Goal: Task Accomplishment & Management: Manage account settings

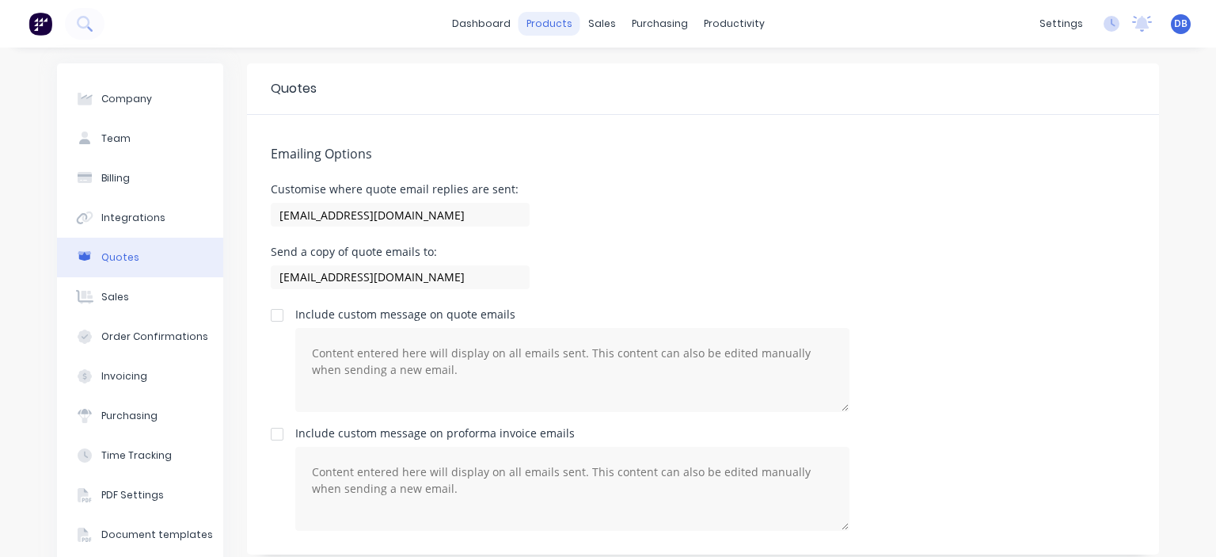
click at [546, 12] on div "products" at bounding box center [550, 24] width 62 height 24
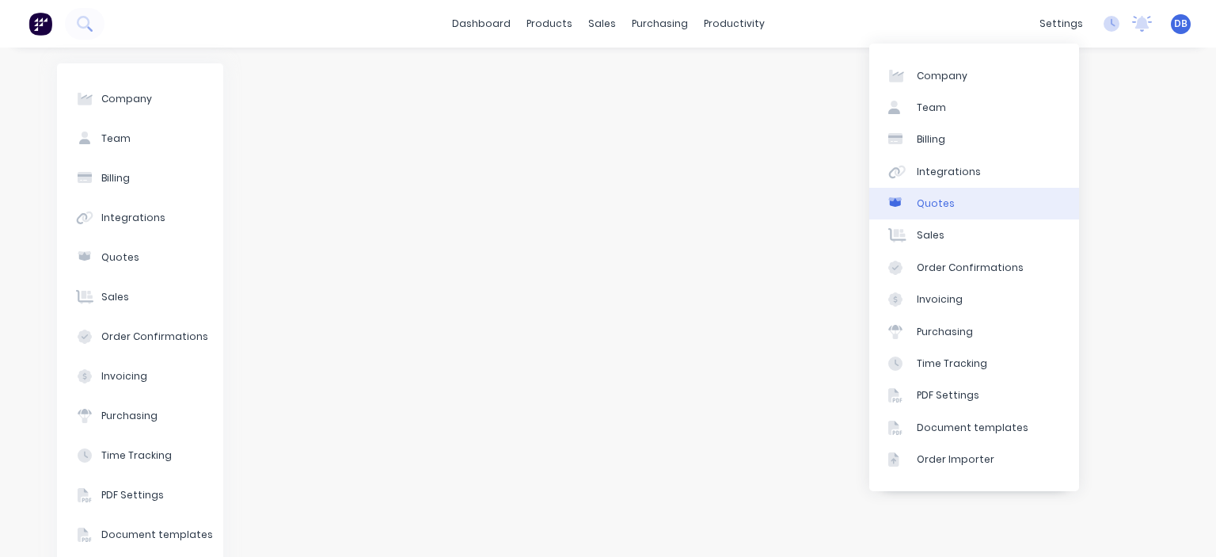
click at [954, 204] on link "Quotes" at bounding box center [974, 204] width 210 height 32
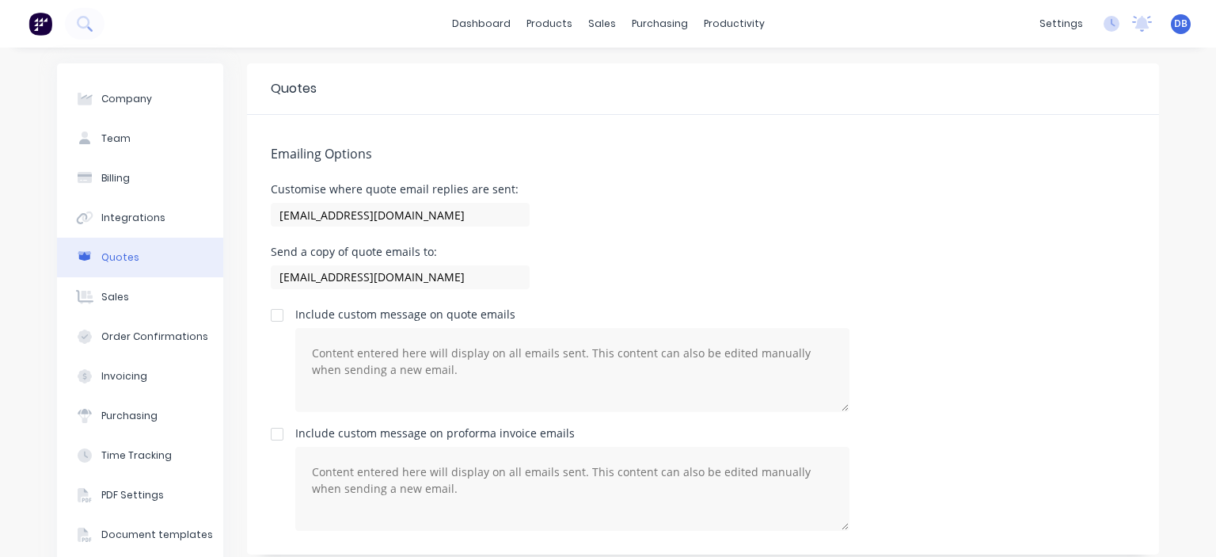
click at [685, 236] on div "Emailing Options Customise where quote email replies are sent: bart@mnrconstruc…" at bounding box center [703, 334] width 912 height 439
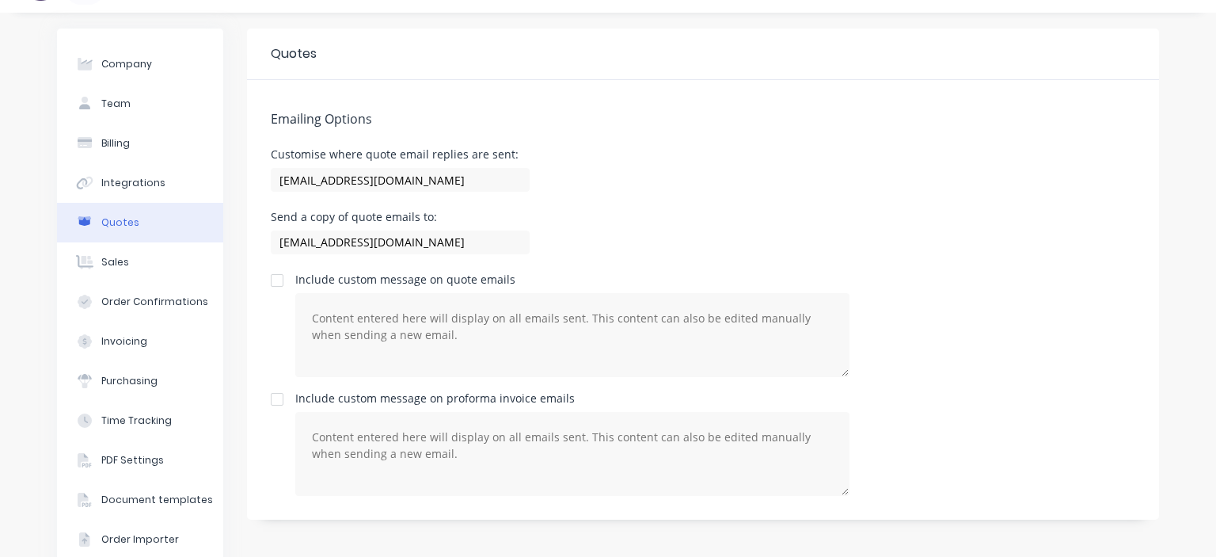
scroll to position [69, 0]
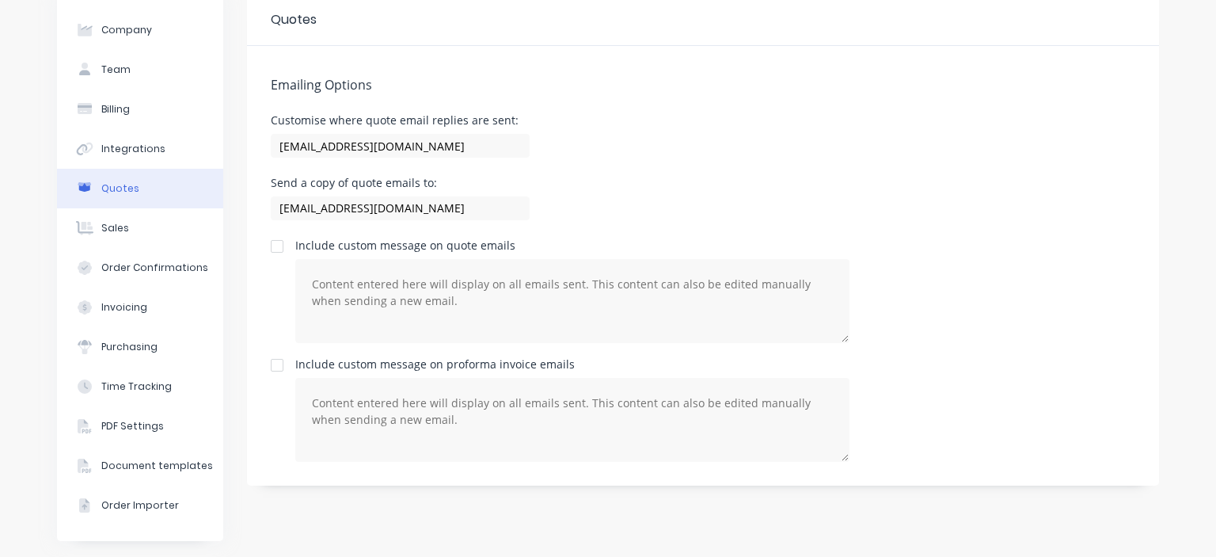
click at [700, 167] on div "Emailing Options Customise where quote email replies are sent: bart@mnrconstruc…" at bounding box center [703, 265] width 912 height 439
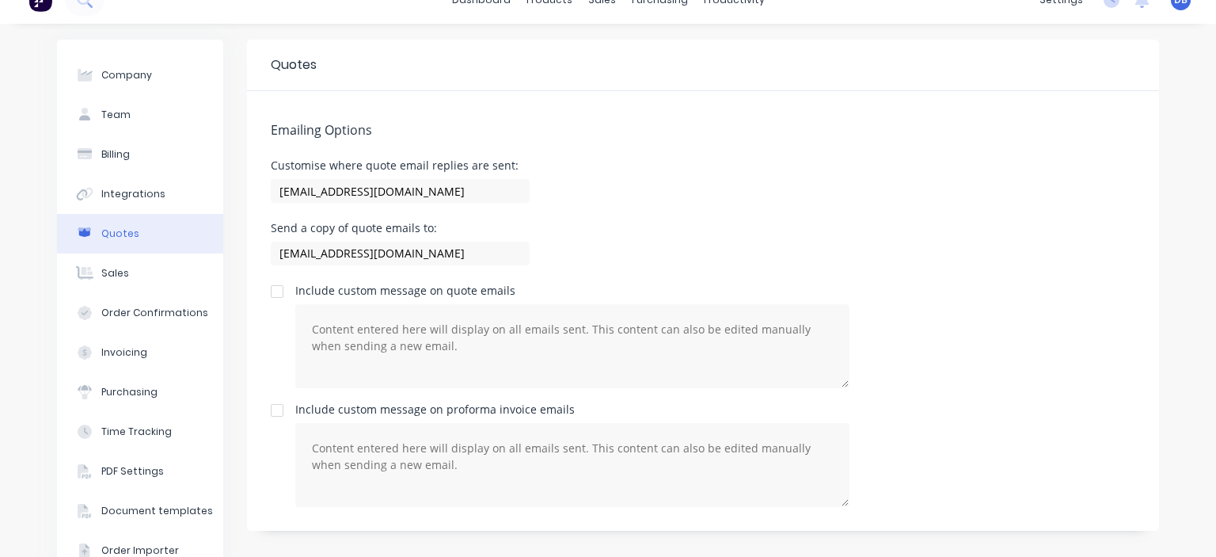
scroll to position [0, 0]
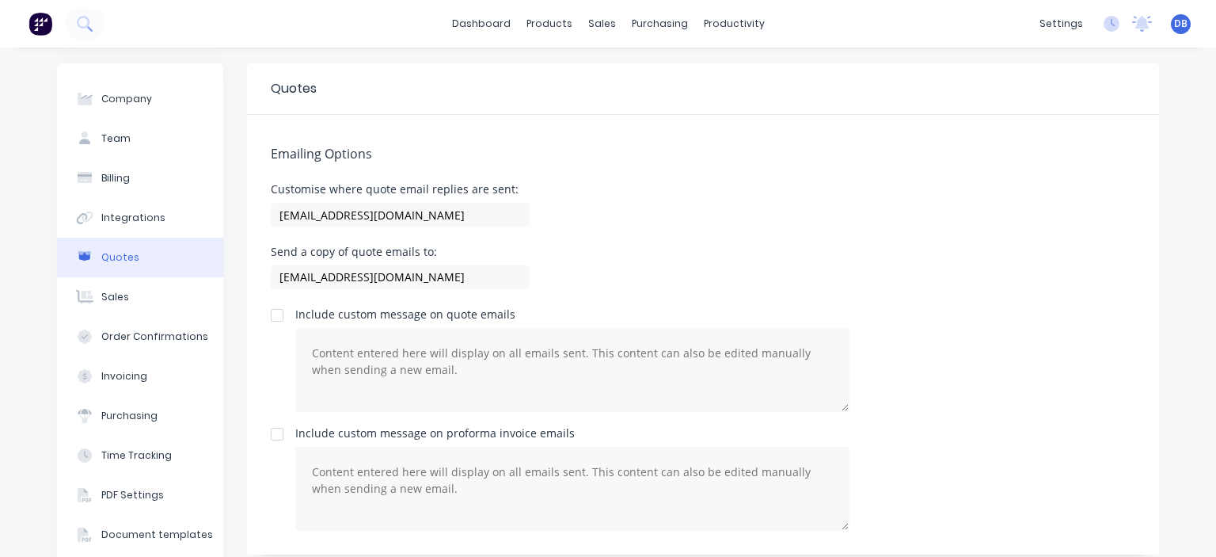
drag, startPoint x: 735, startPoint y: 155, endPoint x: 737, endPoint y: 136, distance: 19.1
click at [737, 150] on h5 "Emailing Options" at bounding box center [703, 153] width 865 height 15
click at [661, 260] on div "Send a copy of quote emails to: bart@mnrconstructions.com.au" at bounding box center [703, 269] width 865 height 47
click at [469, 219] on input "[EMAIL_ADDRESS][DOMAIN_NAME]" at bounding box center [400, 215] width 259 height 24
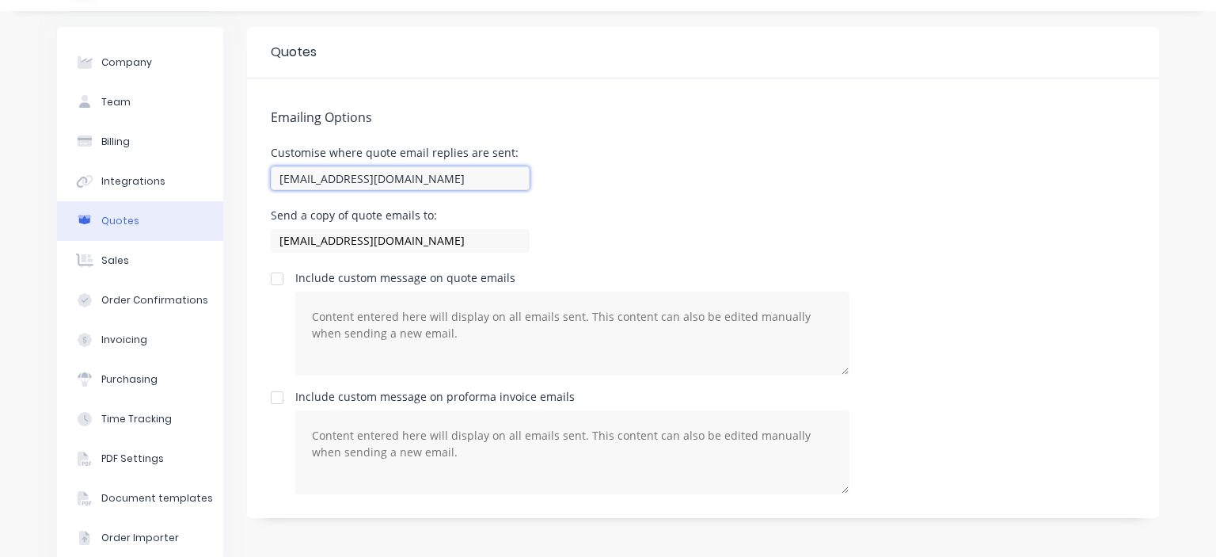
scroll to position [69, 0]
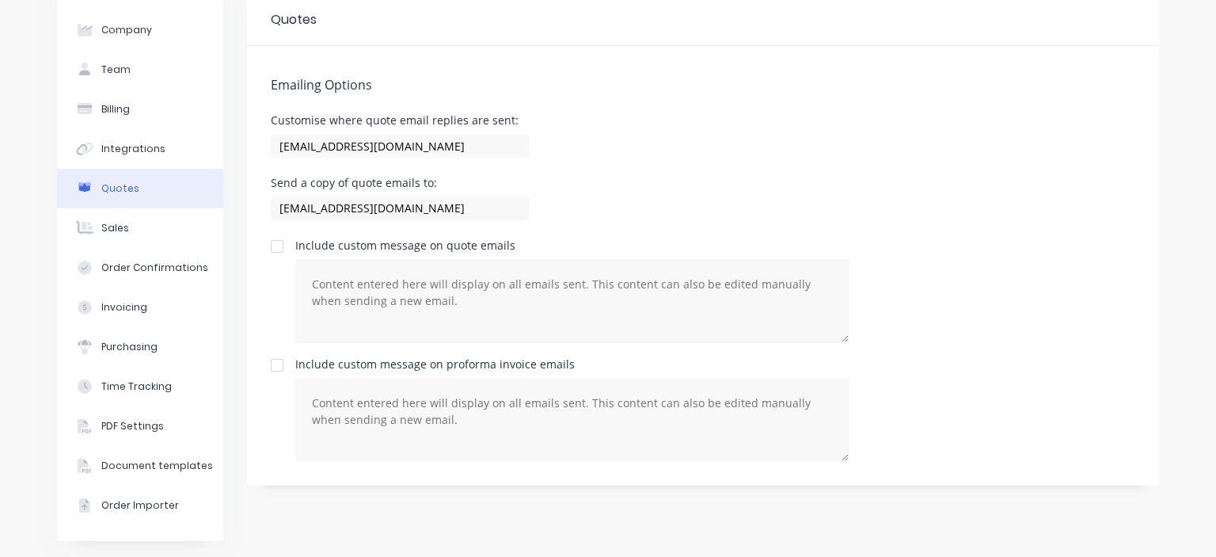
click at [675, 197] on div "Send a copy of quote emails to: bart@mnrconstructions.com.au" at bounding box center [703, 200] width 865 height 47
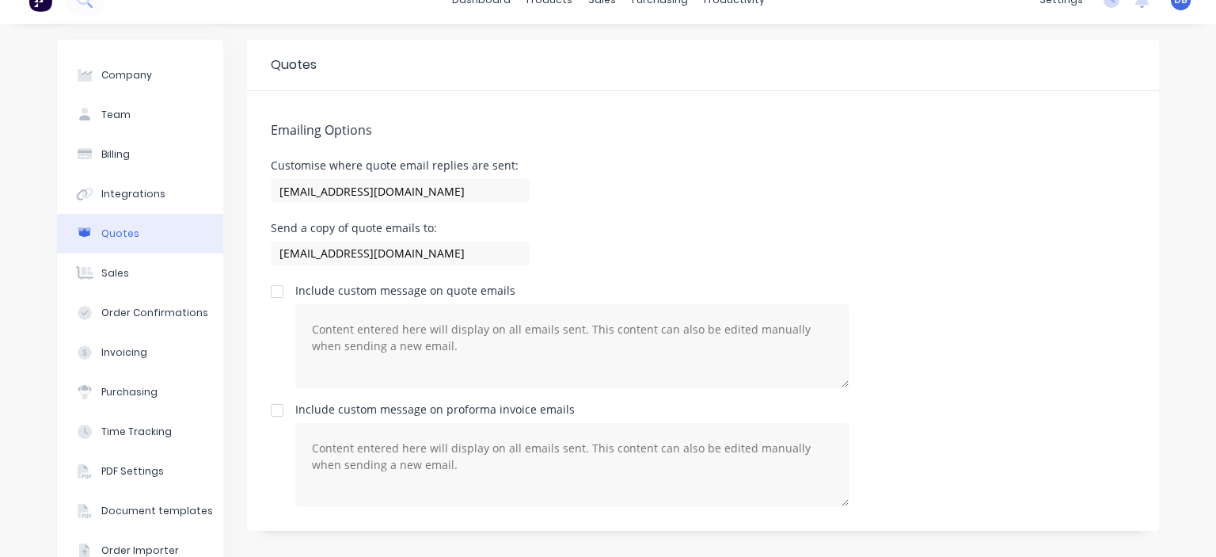
scroll to position [0, 0]
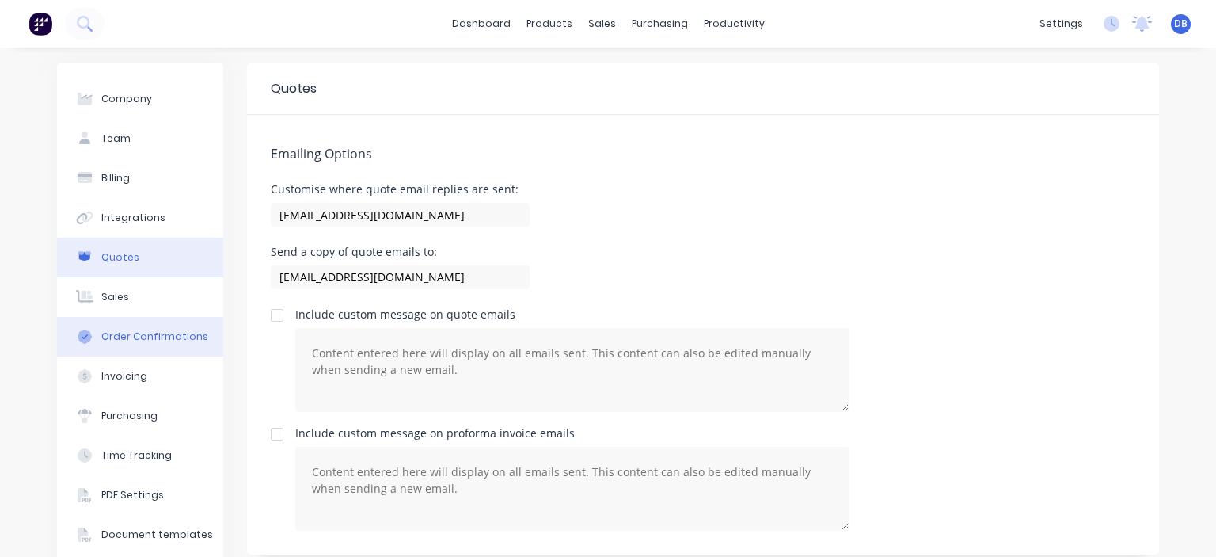
drag, startPoint x: 127, startPoint y: 340, endPoint x: 192, endPoint y: 347, distance: 64.5
click at [129, 340] on div "Order Confirmations" at bounding box center [154, 336] width 107 height 14
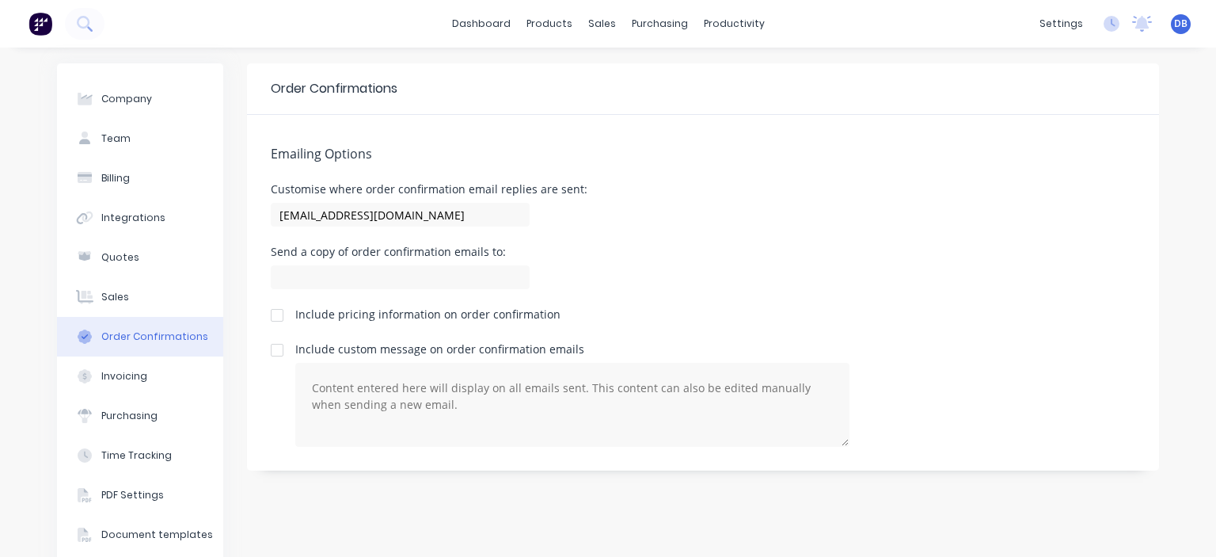
click at [172, 337] on div "Order Confirmations" at bounding box center [154, 336] width 107 height 14
click at [794, 235] on div "Emailing Options Customise where order confirmation email replies are sent: bar…" at bounding box center [703, 292] width 912 height 355
click at [646, 71] on div "Sales Orders" at bounding box center [654, 76] width 65 height 14
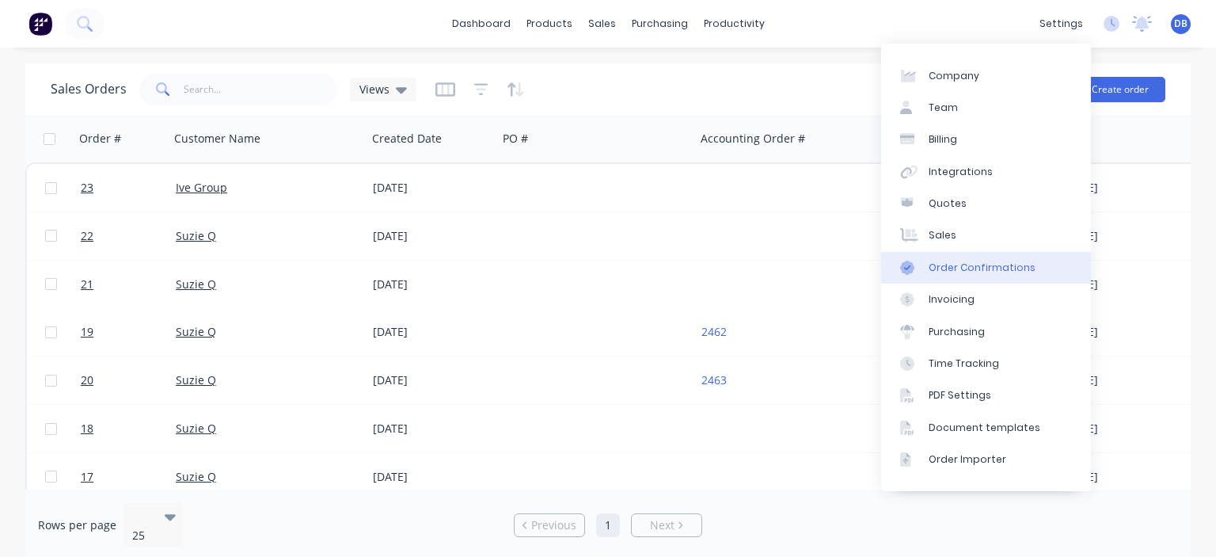
click at [967, 264] on div "Order Confirmations" at bounding box center [982, 267] width 107 height 14
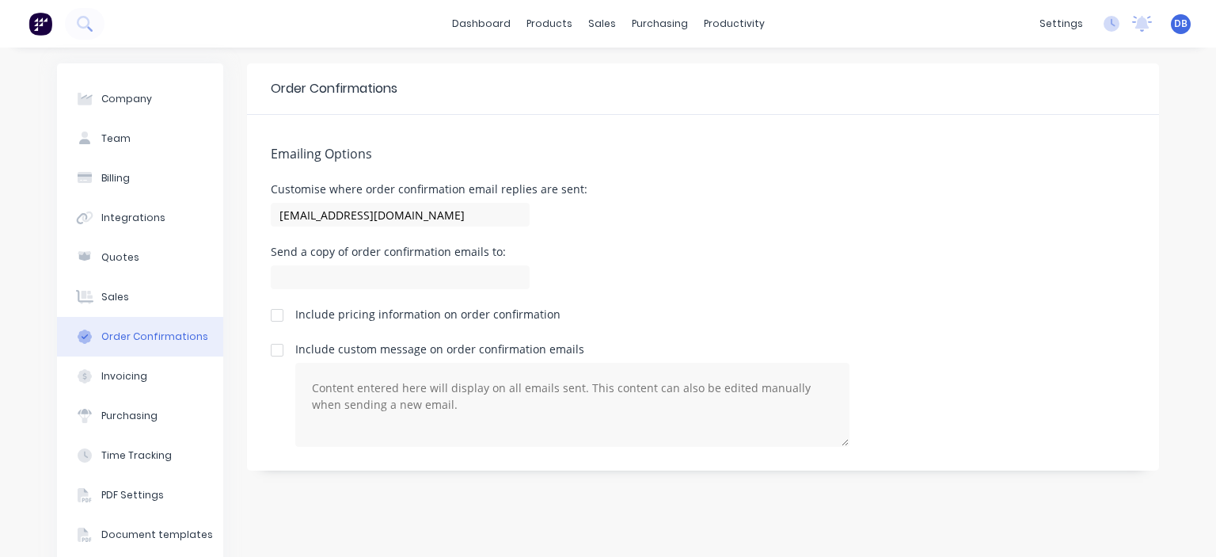
click at [691, 135] on div "Emailing Options Customise where order confirmation email replies are sent: bar…" at bounding box center [703, 292] width 912 height 355
drag, startPoint x: 138, startPoint y: 260, endPoint x: 162, endPoint y: 257, distance: 24.7
click at [139, 260] on button "Quotes" at bounding box center [140, 258] width 166 height 40
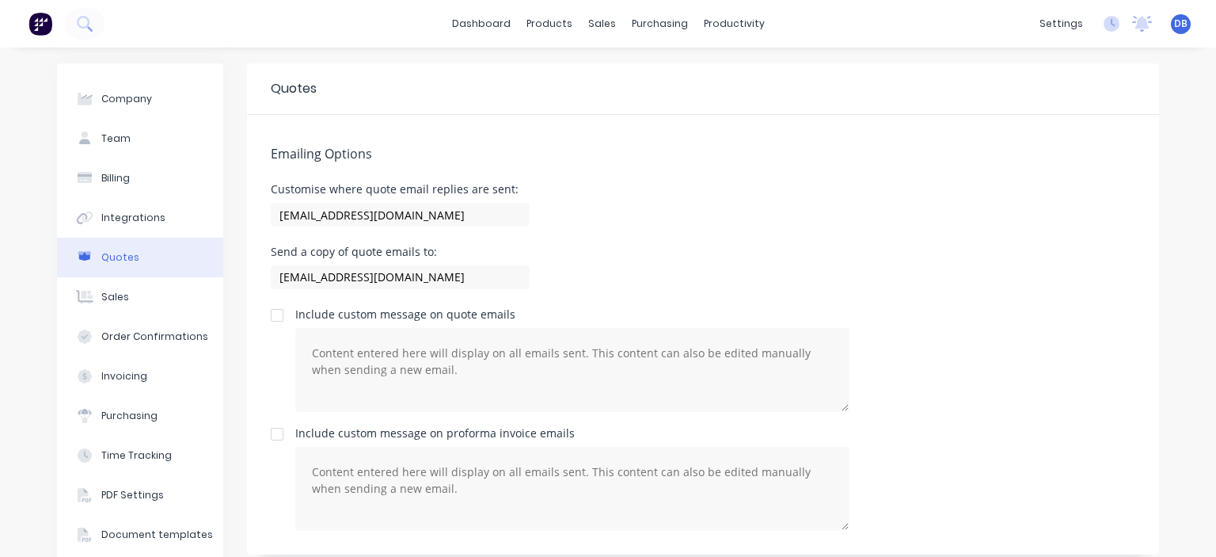
click at [611, 201] on div "Customise where quote email replies are sent: bart@mnrconstructions.com.au" at bounding box center [703, 207] width 865 height 47
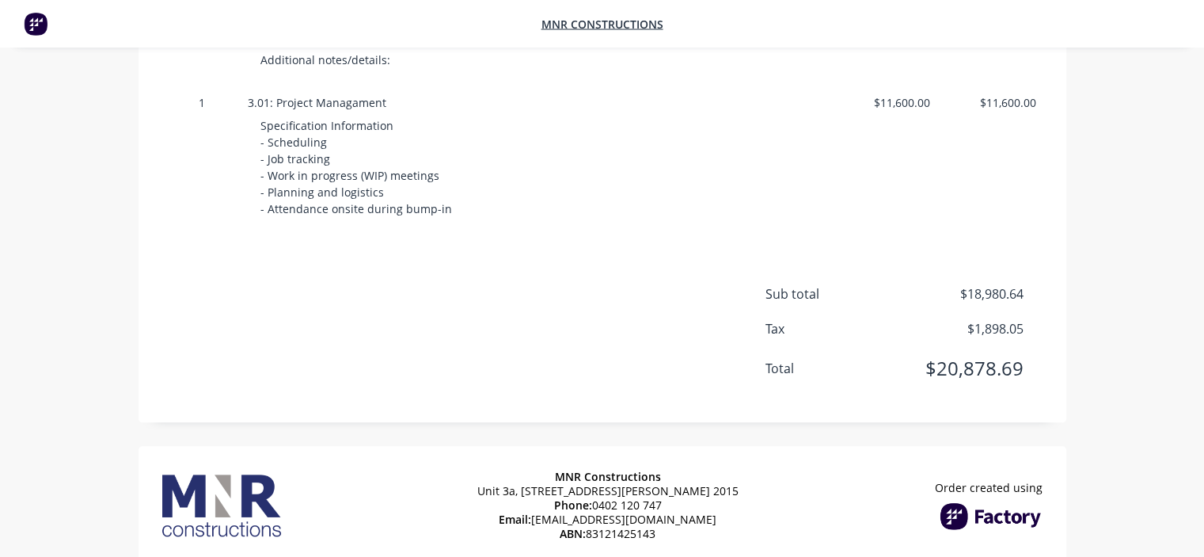
scroll to position [1697, 0]
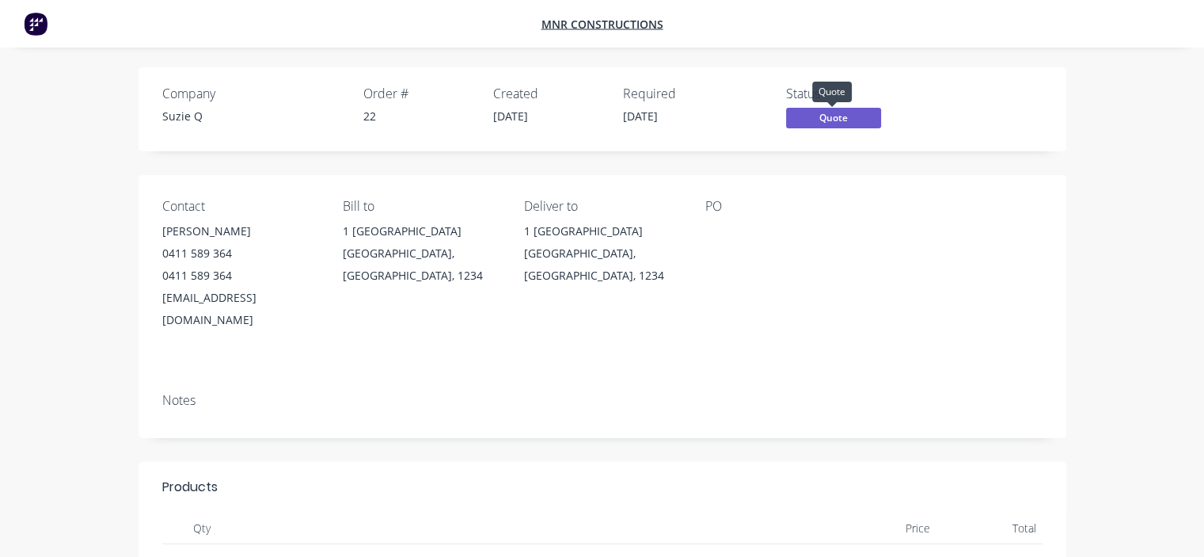
click at [862, 120] on span "Quote" at bounding box center [833, 118] width 95 height 20
click at [830, 148] on div "Company Suzie Q Order # 22 Created [DATE] Required [DATE] Status Quote" at bounding box center [603, 109] width 928 height 84
click at [842, 120] on span "Quote" at bounding box center [833, 118] width 95 height 20
click at [824, 114] on span "Quote" at bounding box center [833, 118] width 95 height 20
click at [801, 123] on span "Quote" at bounding box center [833, 118] width 95 height 20
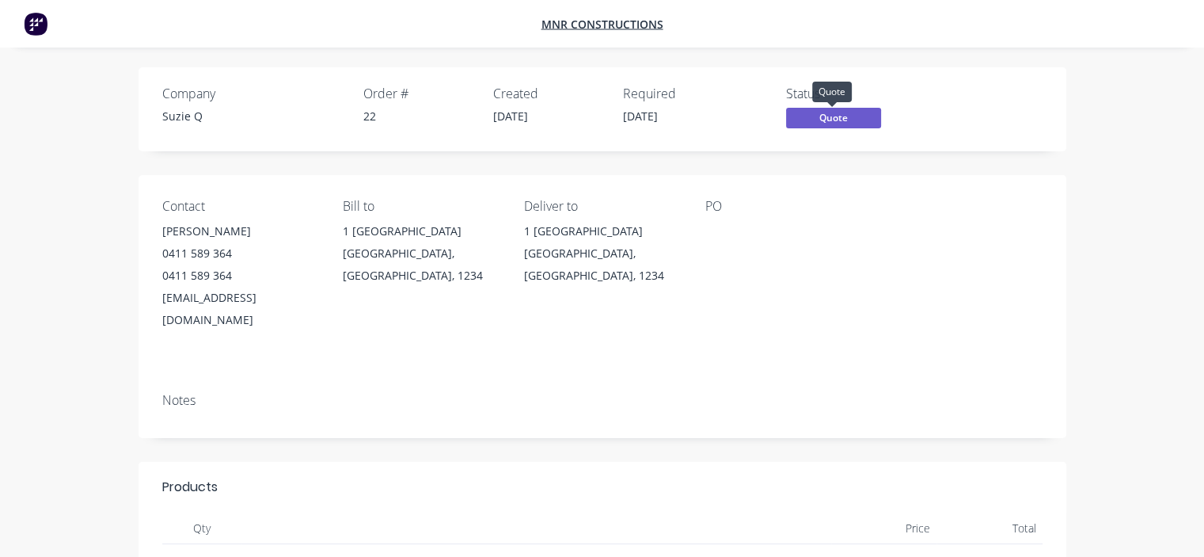
click at [802, 121] on span "Quote" at bounding box center [833, 118] width 95 height 20
